Goal: Information Seeking & Learning: Learn about a topic

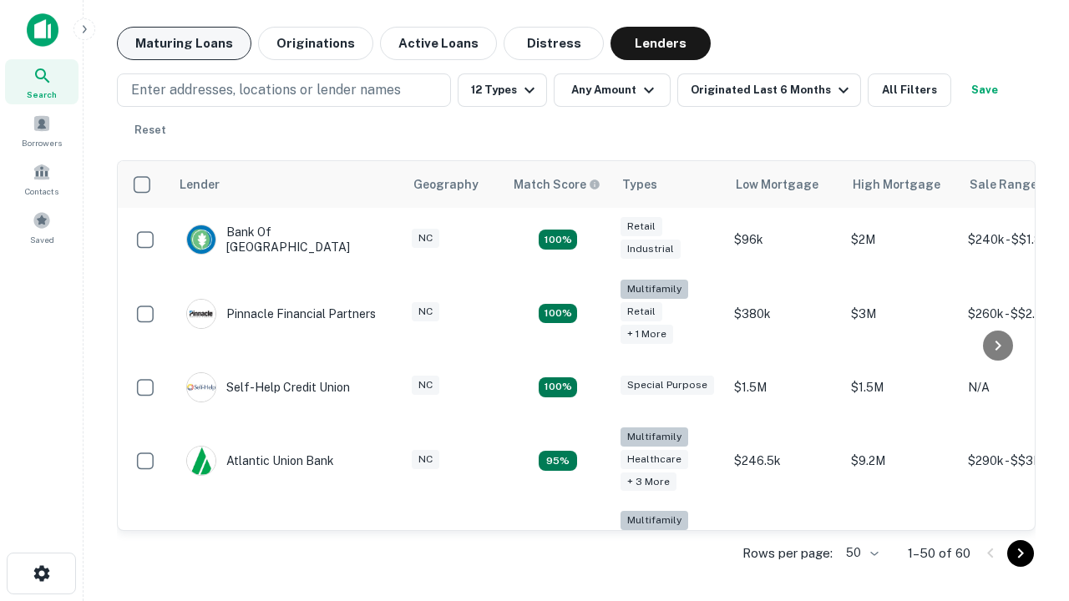
click at [184, 43] on button "Maturing Loans" at bounding box center [184, 43] width 134 height 33
